Goal: Task Accomplishment & Management: Understand process/instructions

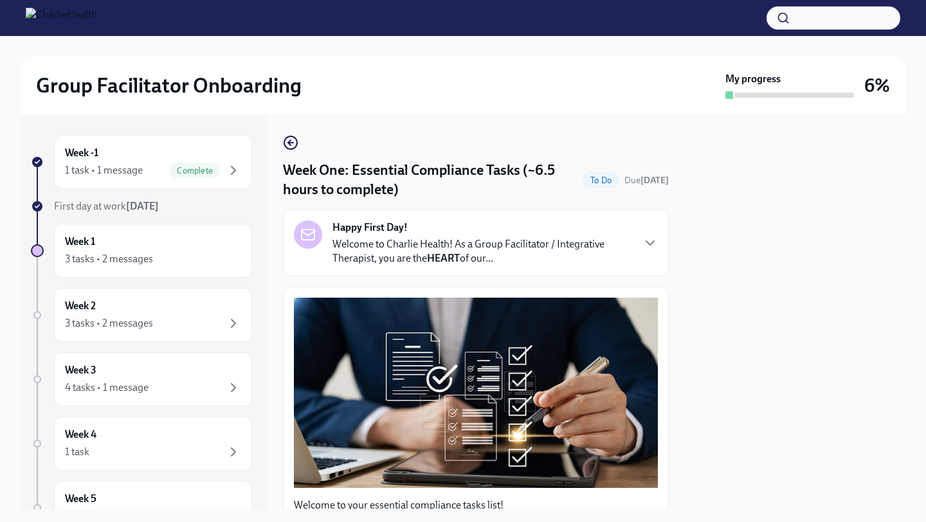
click at [732, 286] on div at bounding box center [794, 312] width 221 height 395
click at [732, 283] on div at bounding box center [794, 312] width 221 height 395
click at [733, 282] on div at bounding box center [794, 312] width 221 height 395
click at [733, 279] on div at bounding box center [794, 312] width 221 height 395
click at [619, 260] on p "Welcome to Charlie Health! As a Group Facilitator / Integrative Therapist, you …" at bounding box center [483, 251] width 300 height 28
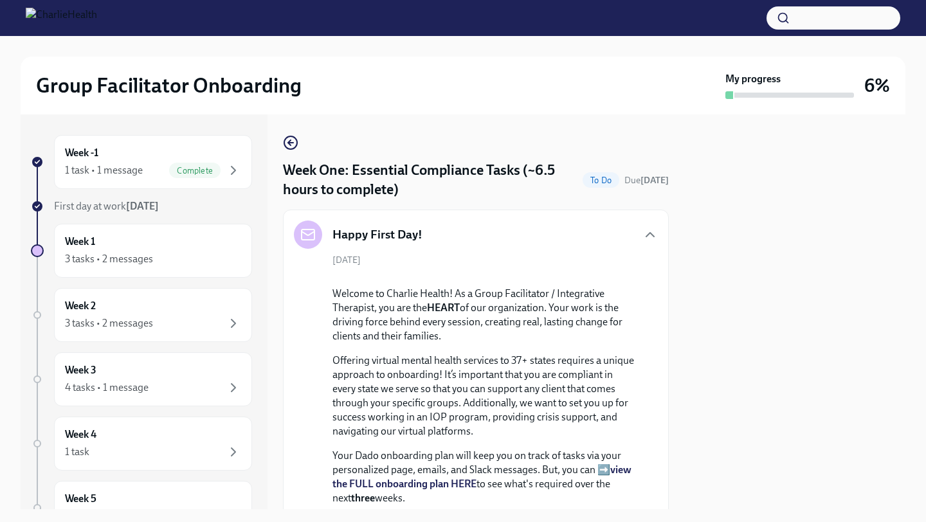
click at [619, 260] on div "[DATE] Welcome to Charlie Health! As a Group Facilitator / Integrative Therapis…" at bounding box center [476, 490] width 364 height 473
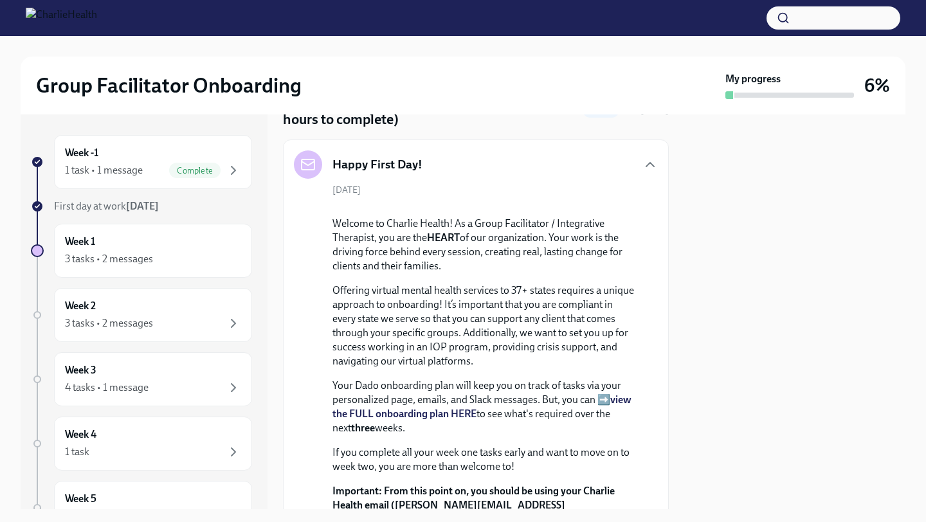
scroll to position [26, 0]
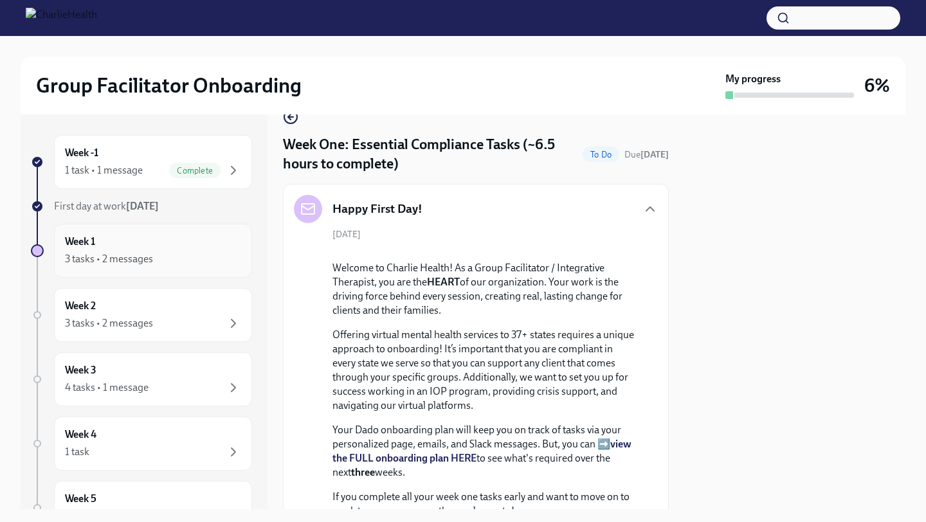
click at [185, 255] on div "3 tasks • 2 messages" at bounding box center [153, 259] width 176 height 15
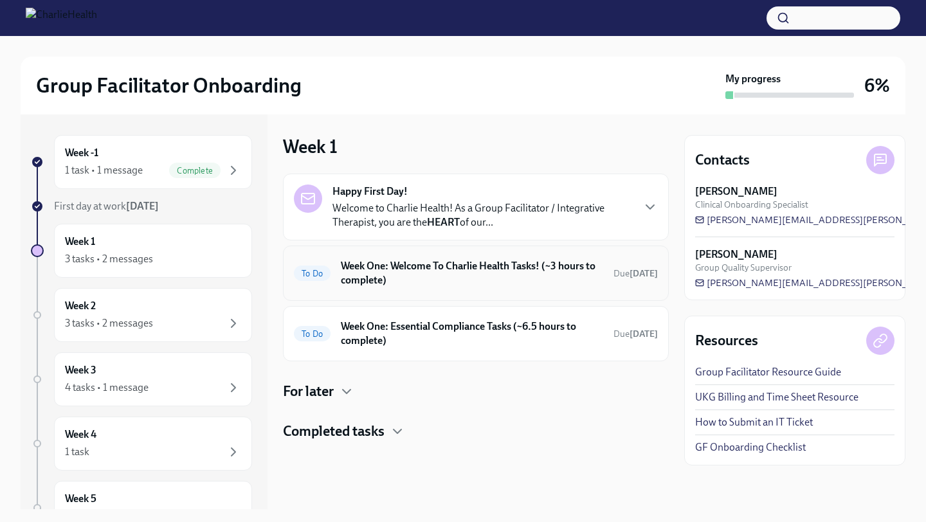
click at [411, 257] on div "To Do Week One: Welcome To Charlie Health Tasks! (~3 hours to complete) Due [DA…" at bounding box center [476, 273] width 364 height 33
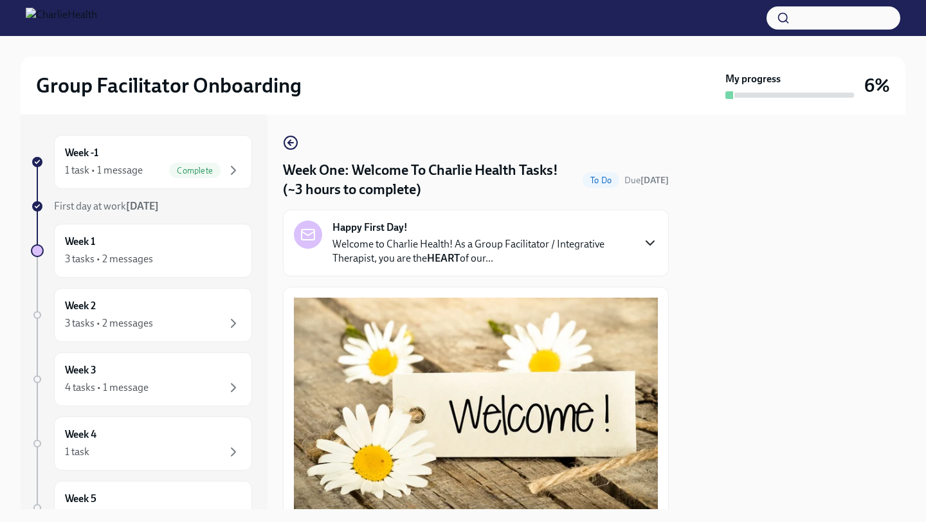
click at [650, 247] on icon "button" at bounding box center [650, 242] width 15 height 15
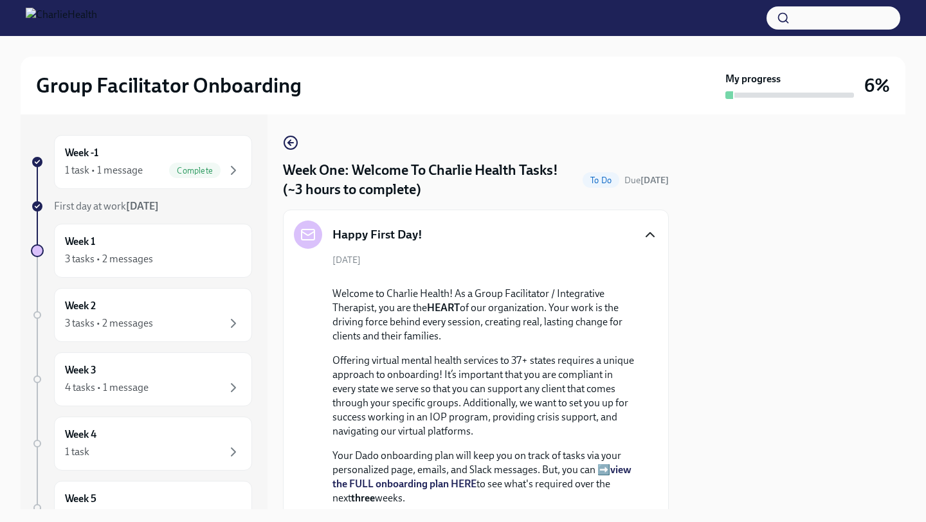
click at [661, 307] on div "Happy First Day! [DATE] Welcome to Charlie Health! As a Group Facilitator / Int…" at bounding box center [476, 474] width 386 height 529
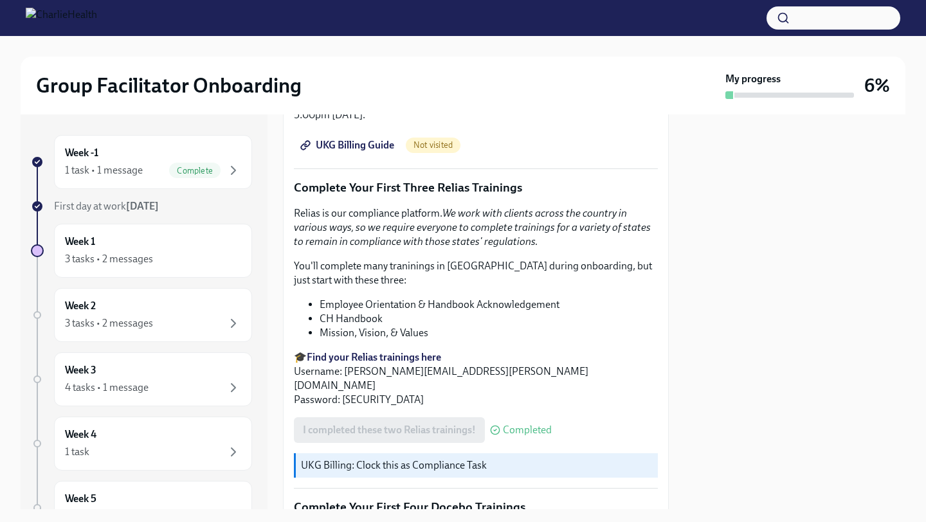
scroll to position [1776, 0]
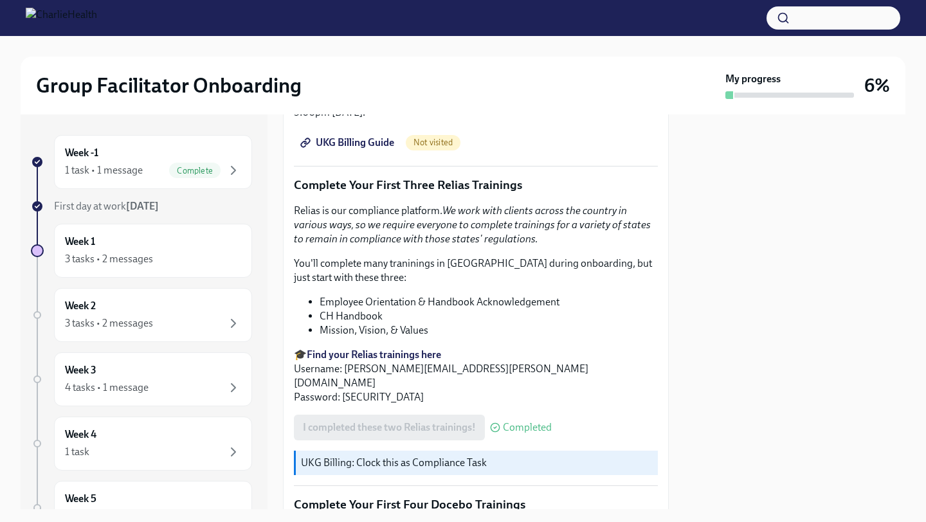
click at [371, 149] on span "UKG Billing Guide" at bounding box center [348, 142] width 91 height 13
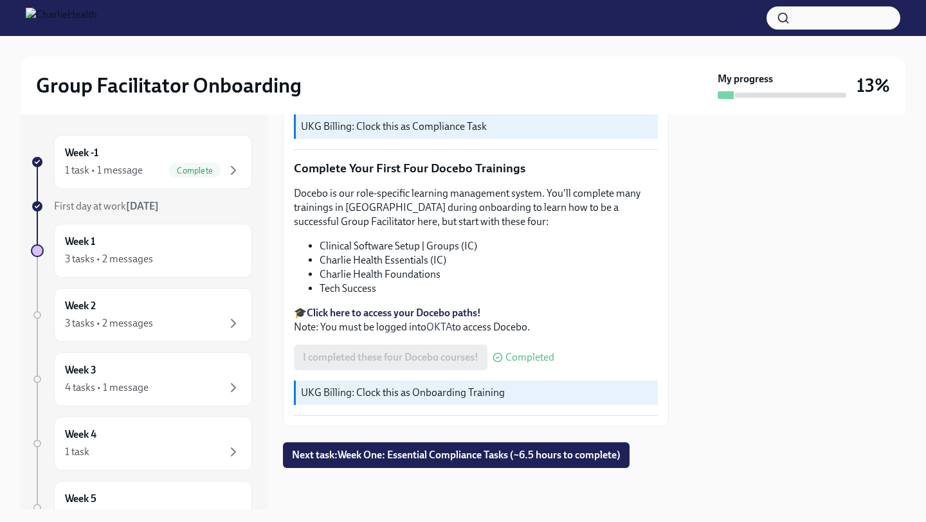
scroll to position [2212, 0]
click at [492, 439] on span "Next task : Week One: Essential Compliance Tasks (~6.5 hours to complete)" at bounding box center [456, 455] width 329 height 13
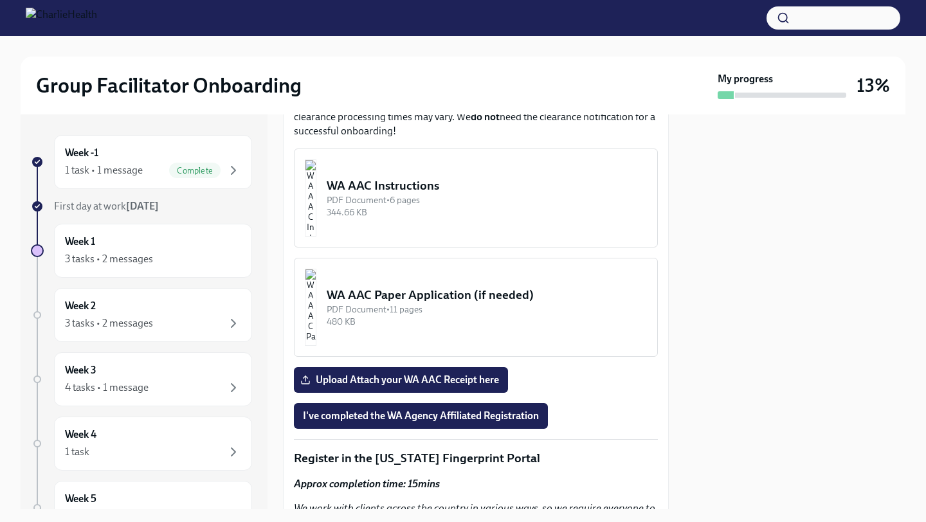
scroll to position [1647, 0]
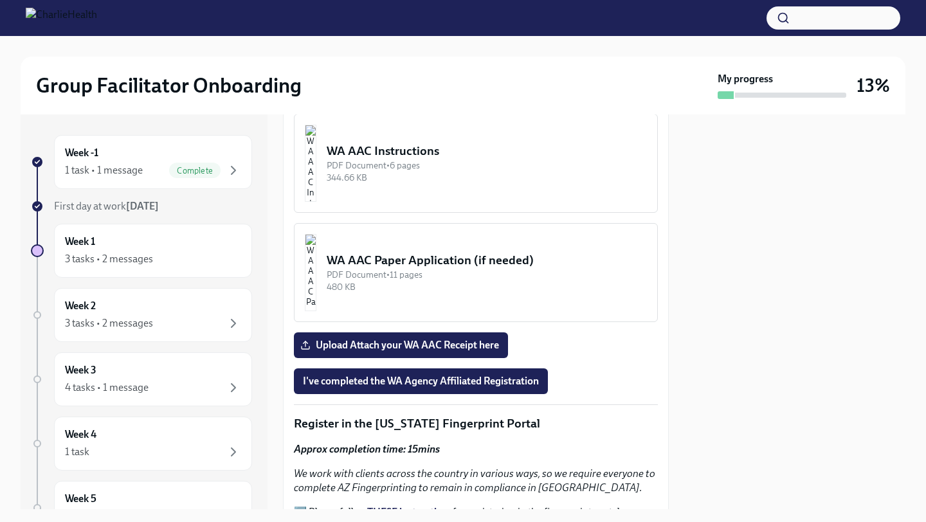
click at [435, 160] on div "WA AAC Instructions" at bounding box center [487, 151] width 320 height 17
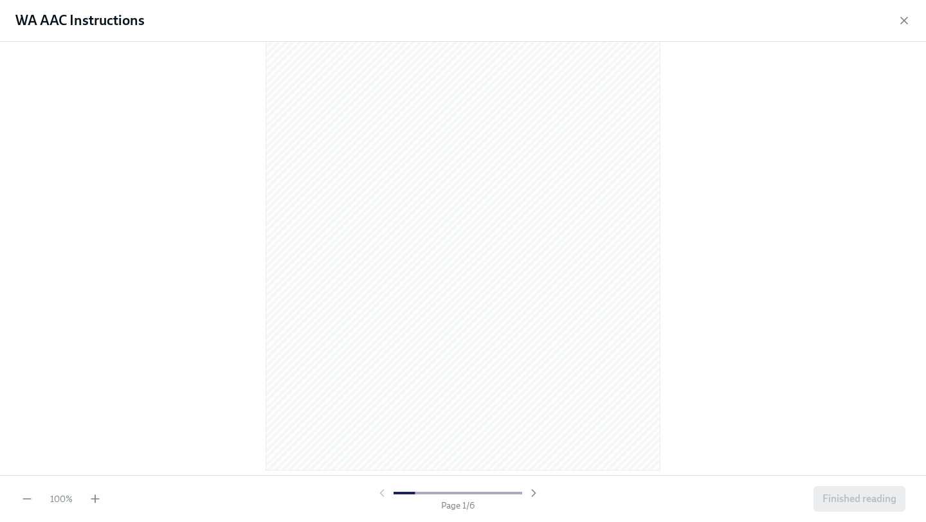
scroll to position [103, 0]
click at [534, 439] on icon "button" at bounding box center [534, 493] width 13 height 13
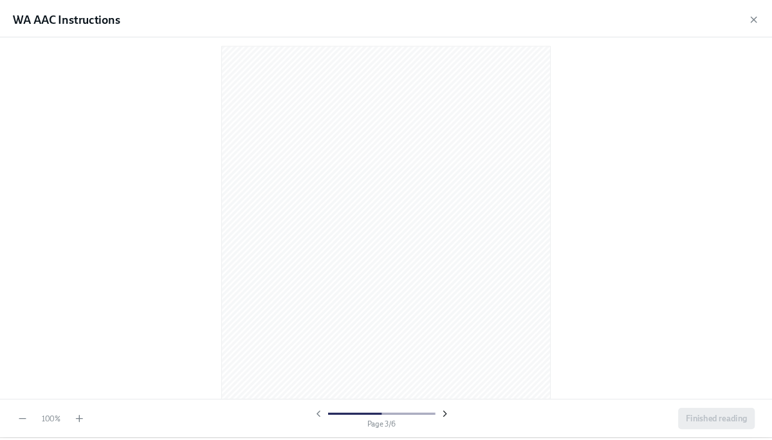
scroll to position [531, 0]
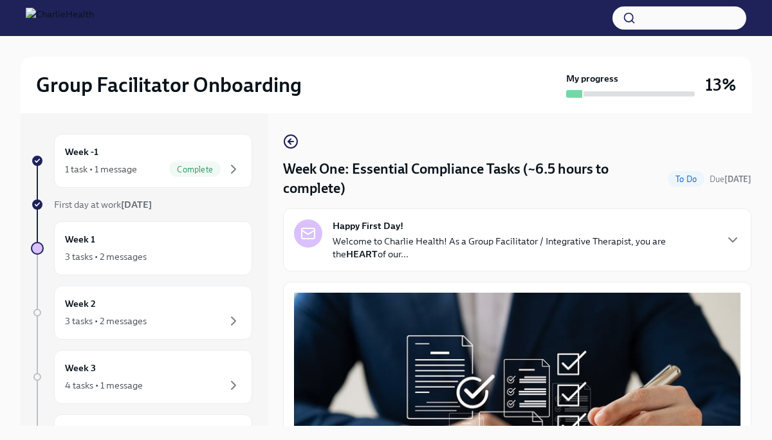
click at [399, 268] on div "Happy First Day! Welcome to Charlie Health! As a Group Facilitator / Integrativ…" at bounding box center [517, 239] width 468 height 63
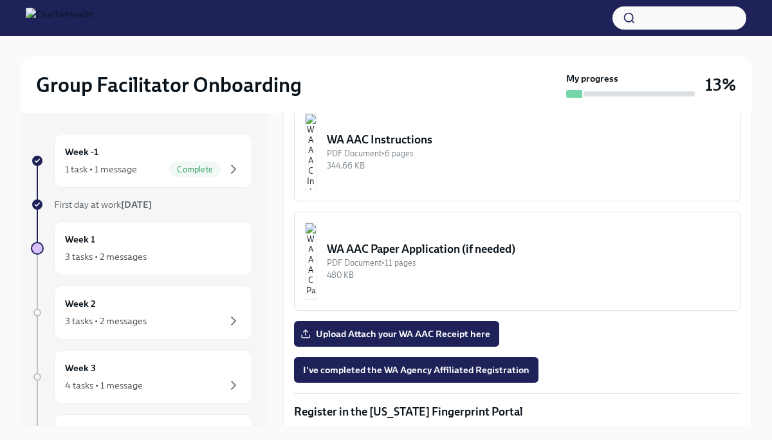
scroll to position [1441, 0]
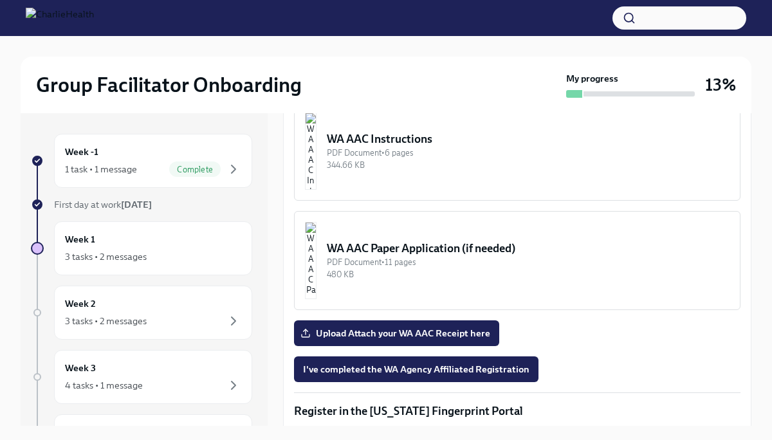
click at [392, 171] on div "344.66 KB" at bounding box center [528, 165] width 403 height 12
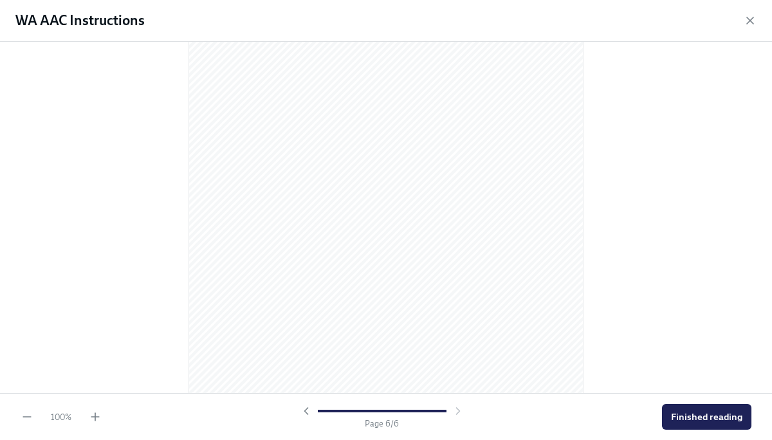
scroll to position [2657, 0]
